Goal: Check status: Check status

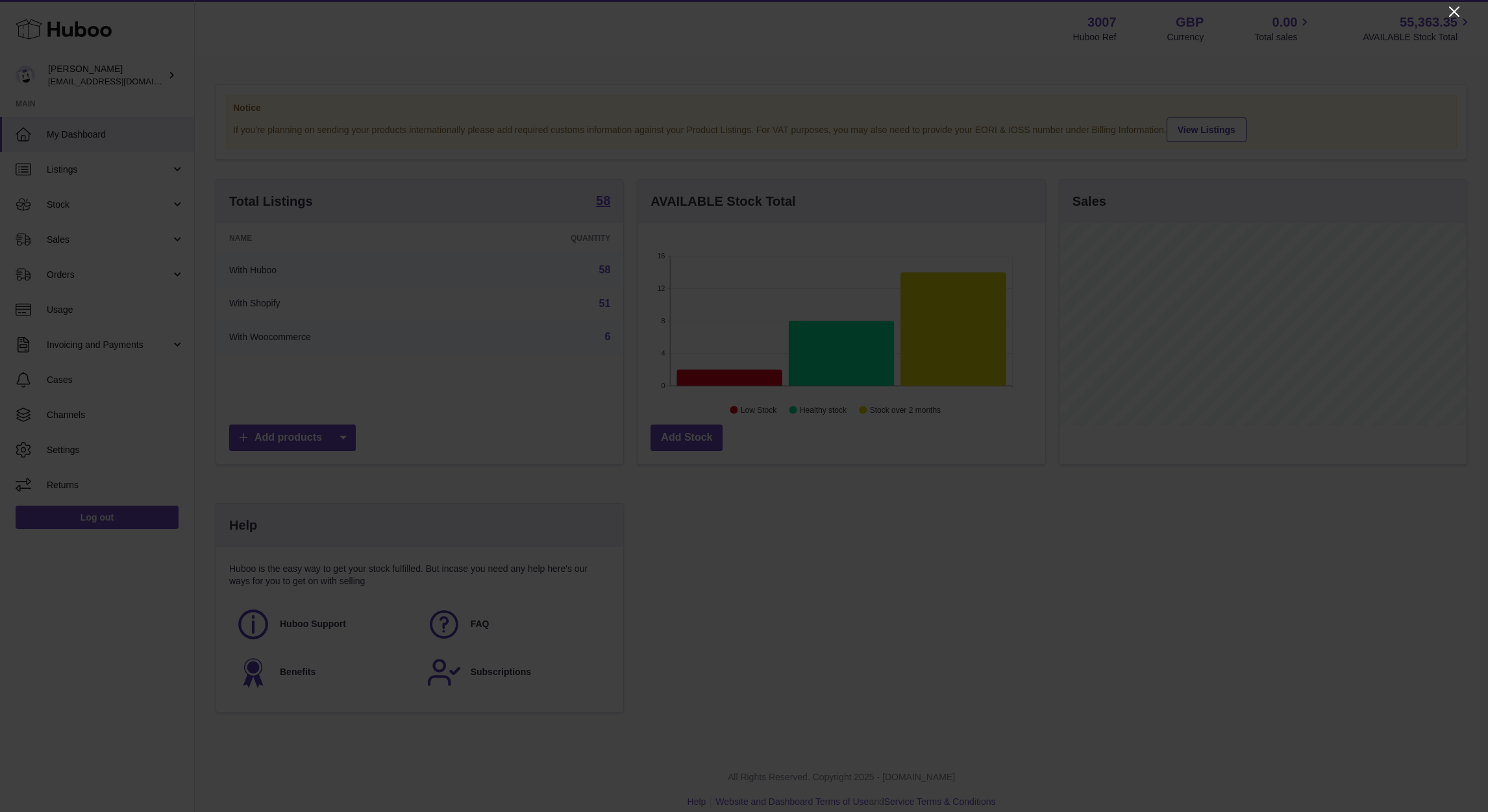
click at [982, 11] on icon "Close" at bounding box center [1454, 12] width 10 height 10
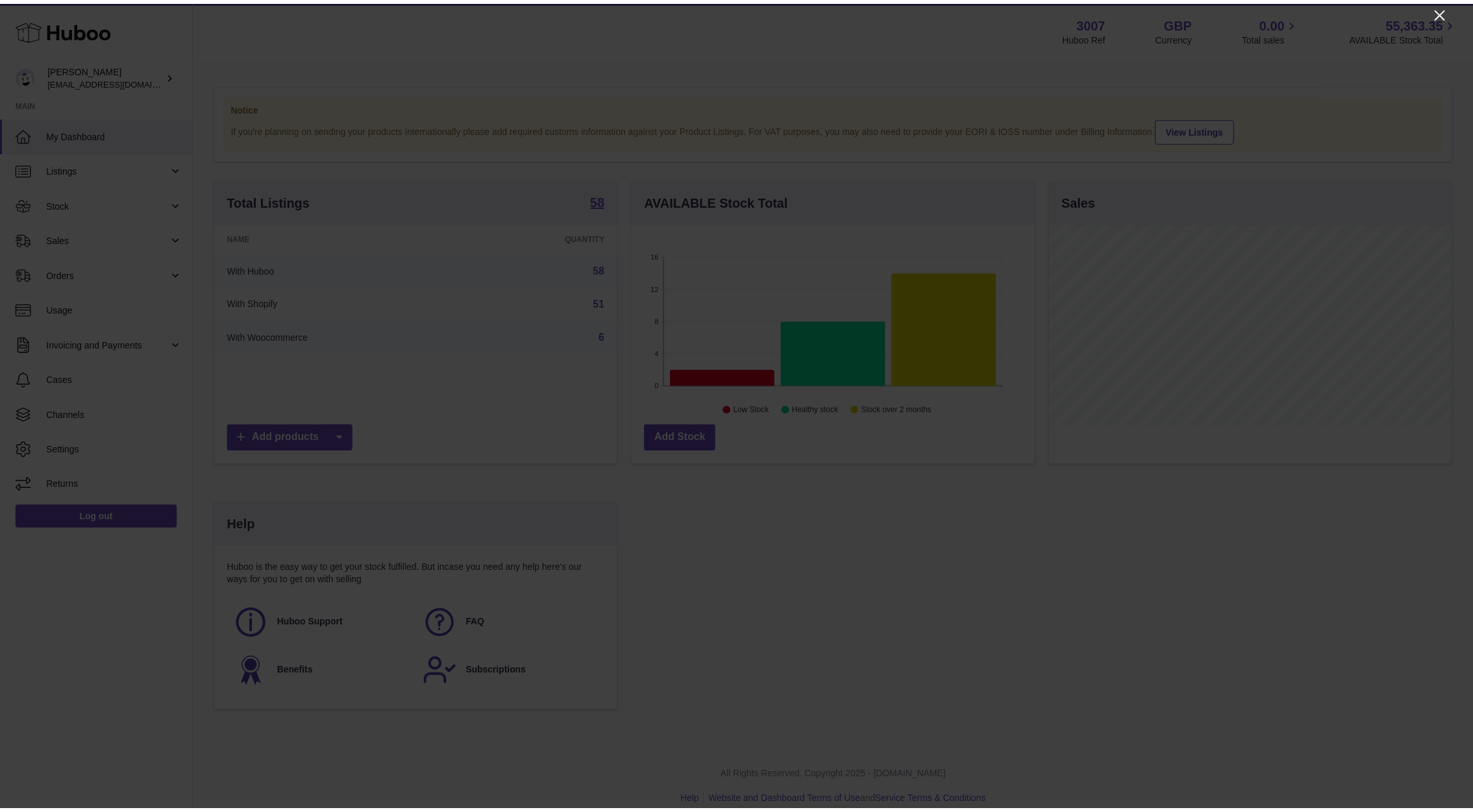
scroll to position [648856, 648932]
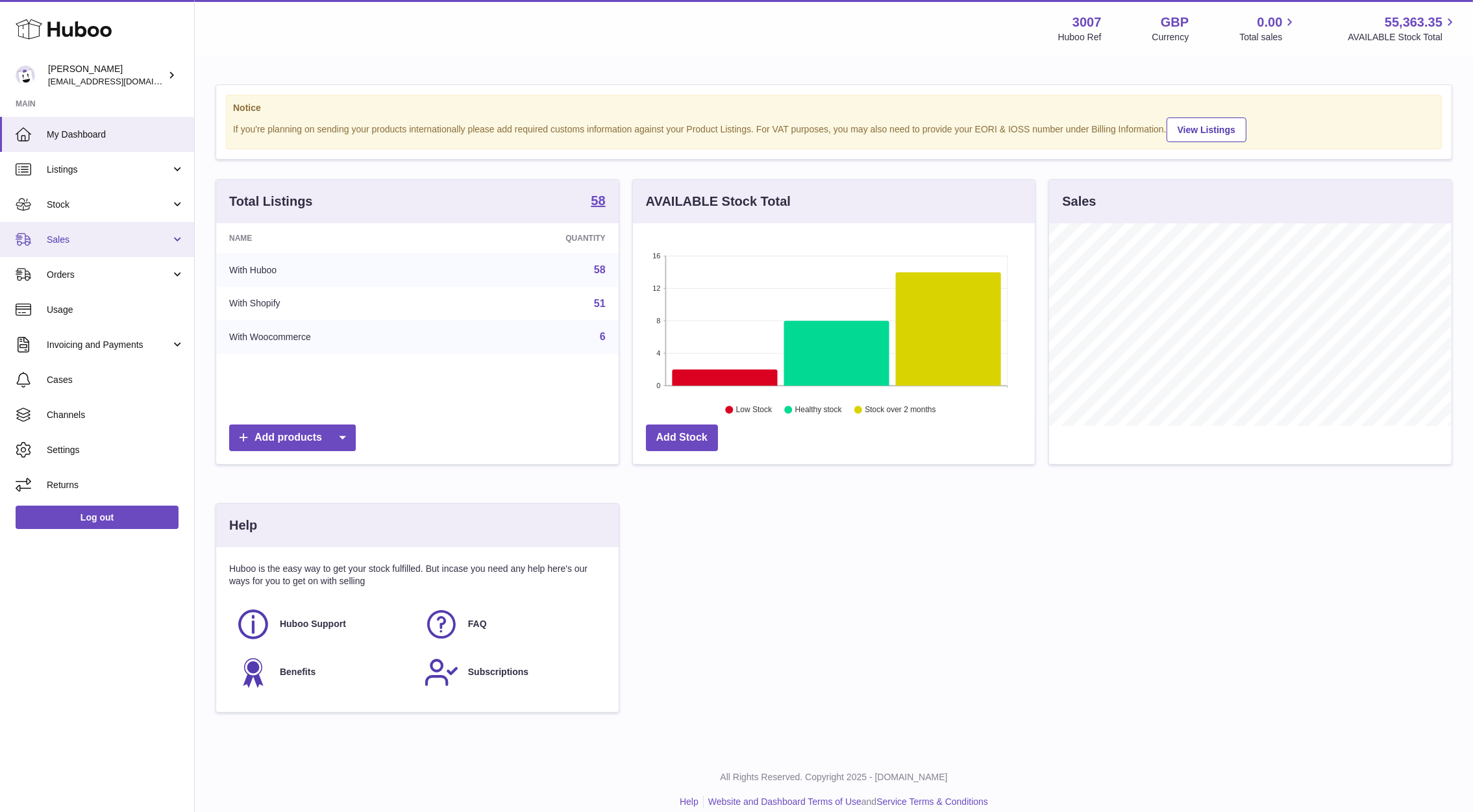
click at [126, 229] on link "Sales" at bounding box center [97, 239] width 195 height 35
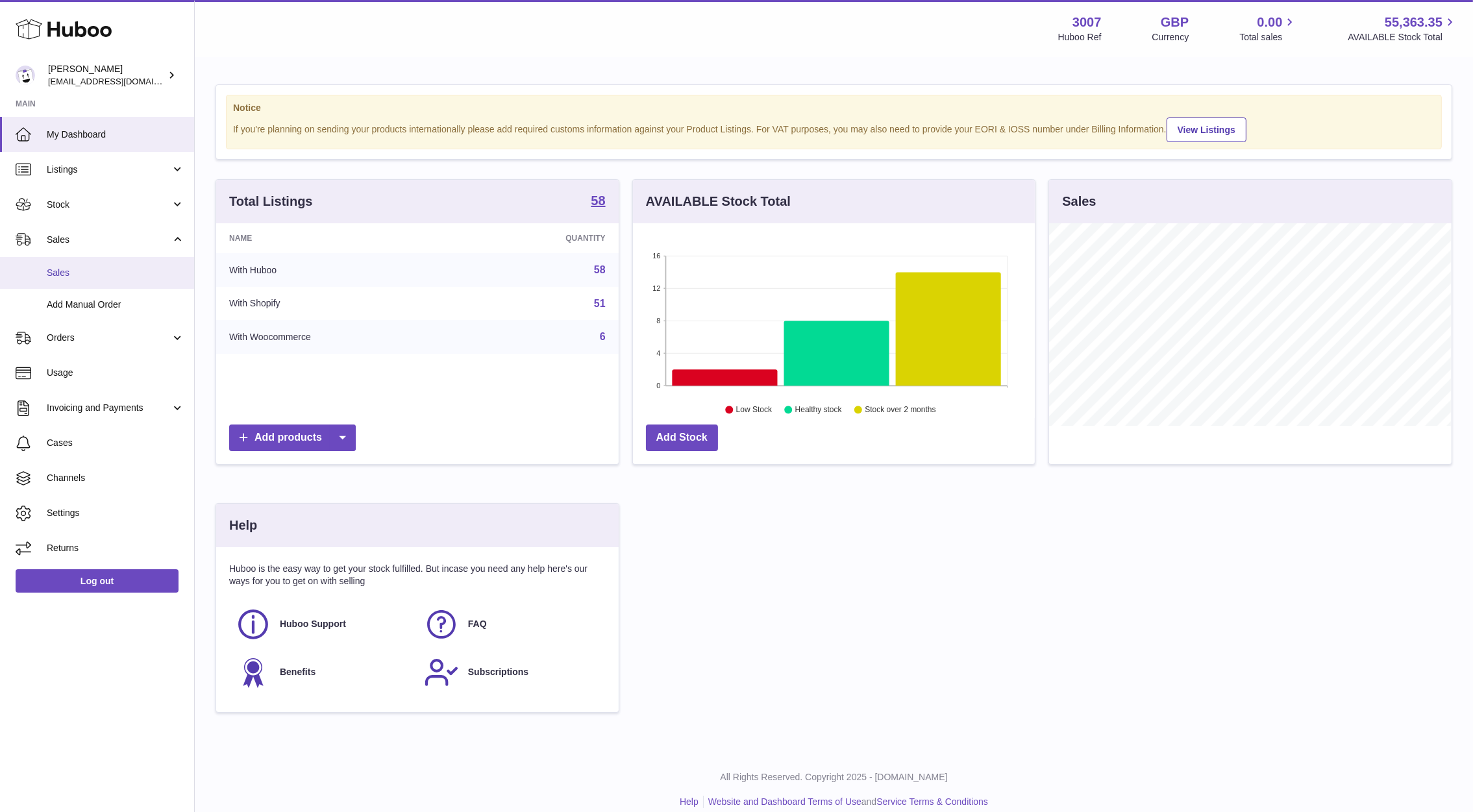
click at [130, 264] on link "Sales" at bounding box center [97, 273] width 195 height 32
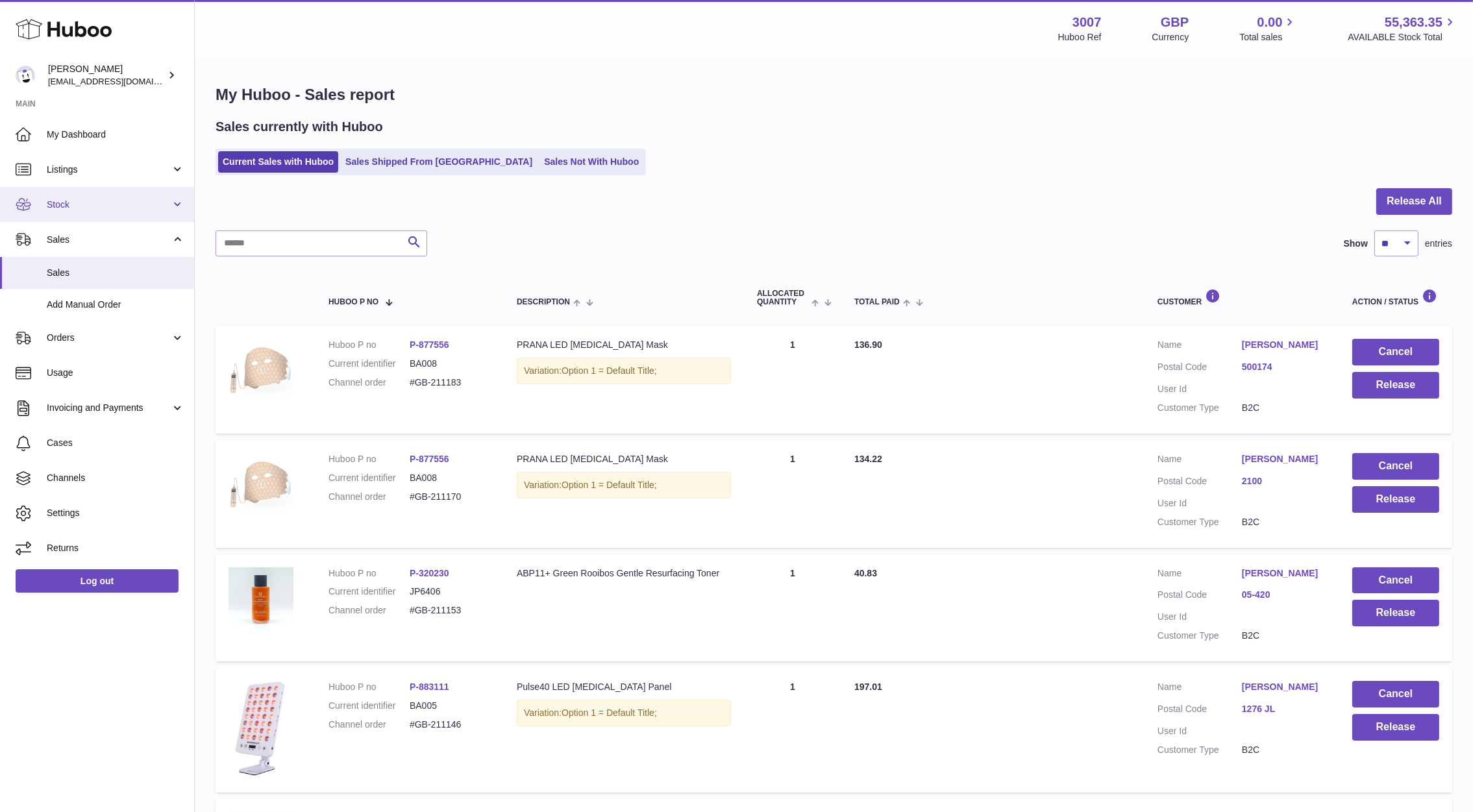
click at [88, 207] on span "Stock" at bounding box center [109, 204] width 124 height 12
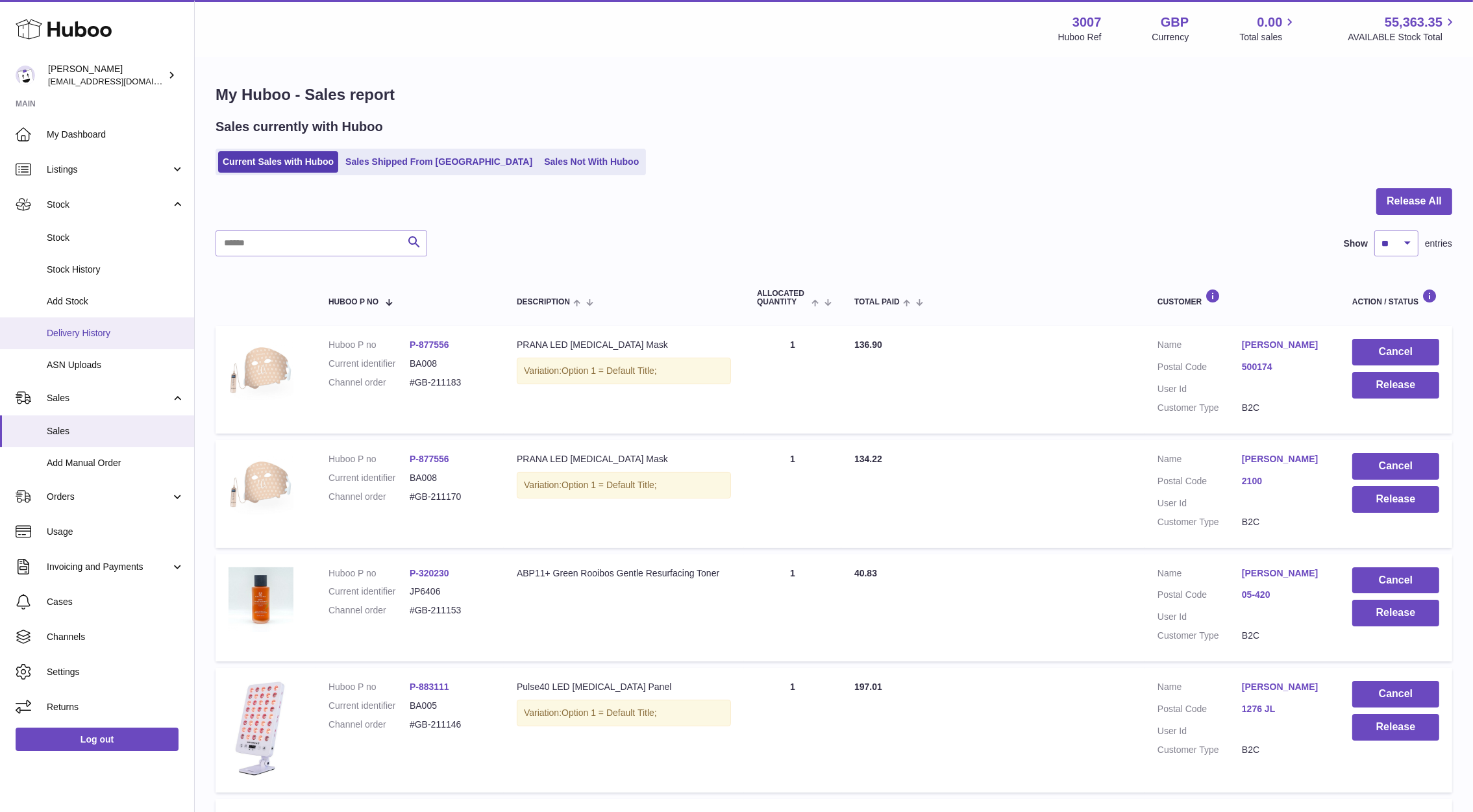
click at [88, 336] on span "Delivery History" at bounding box center [116, 333] width 138 height 12
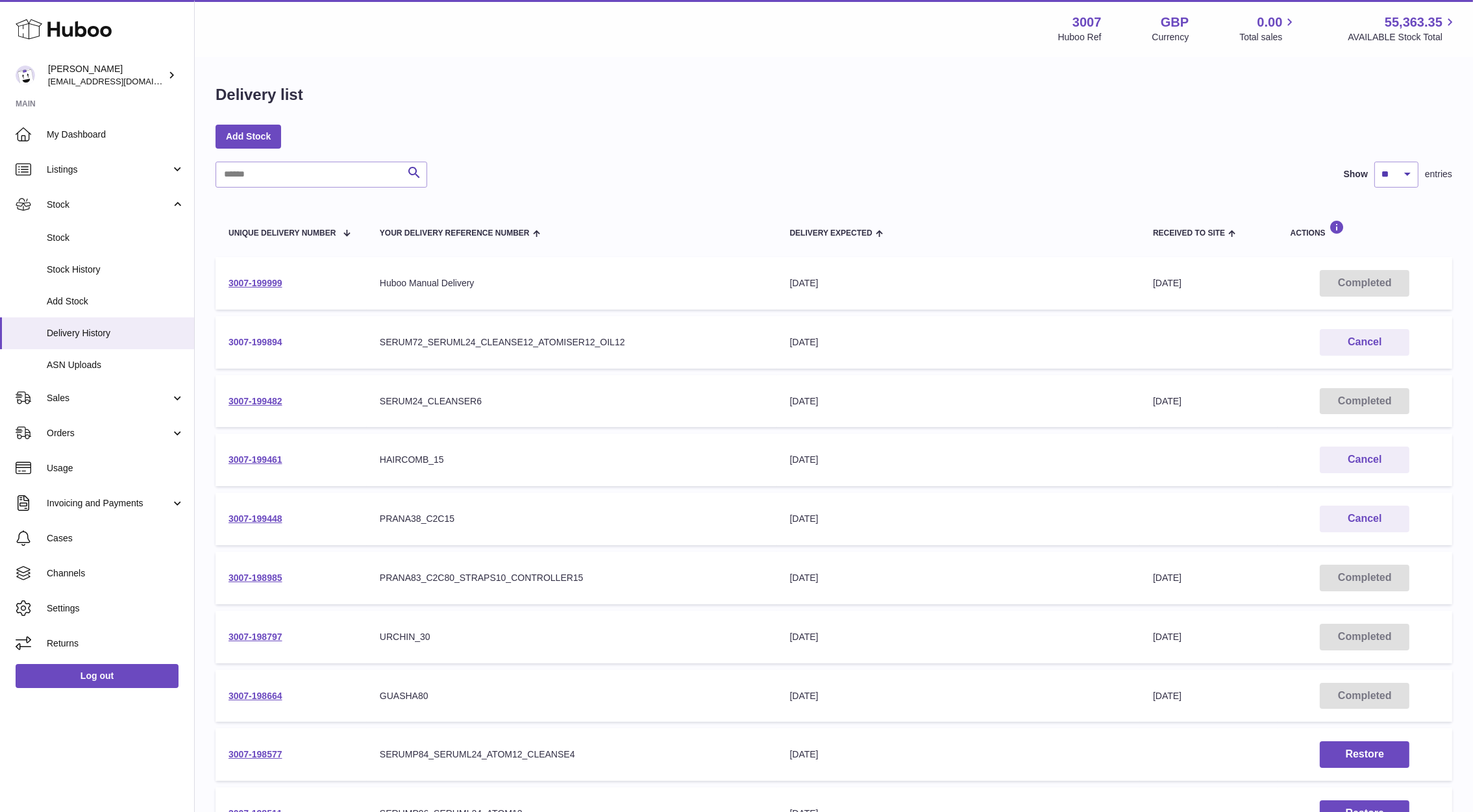
click at [247, 339] on link "3007-199894" at bounding box center [255, 342] width 54 height 10
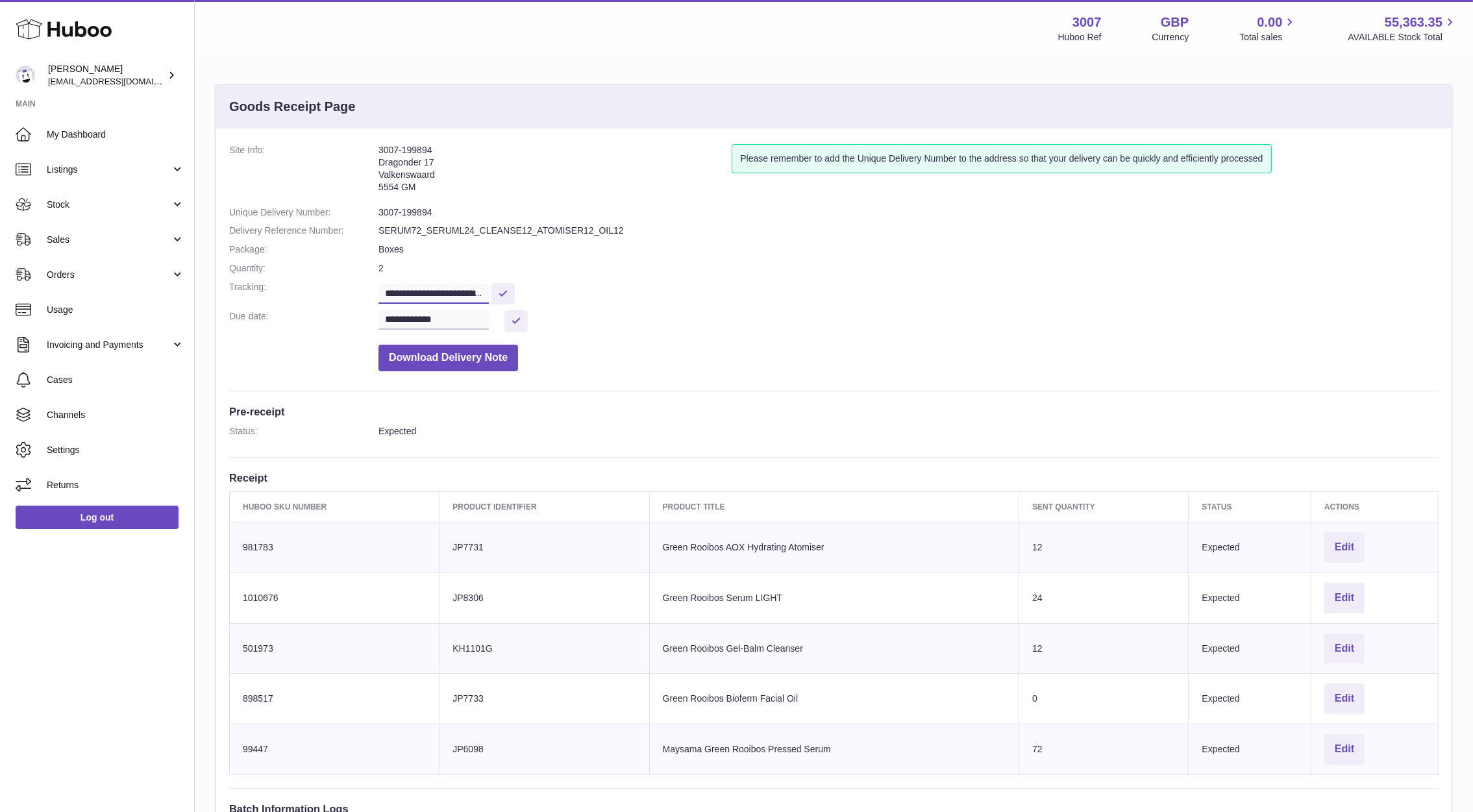
scroll to position [0, 237]
drag, startPoint x: 385, startPoint y: 292, endPoint x: 634, endPoint y: 301, distance: 249.2
click at [634, 301] on dd "**********" at bounding box center [908, 292] width 1061 height 23
click at [585, 215] on dd "3007-199894" at bounding box center [908, 212] width 1061 height 12
